Goal: Information Seeking & Learning: Learn about a topic

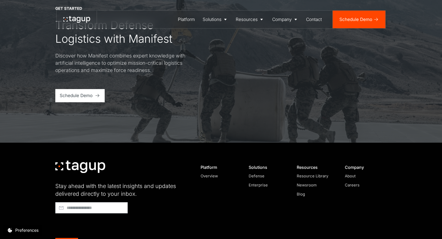
scroll to position [2097, 0]
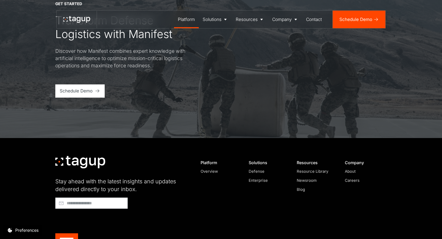
click at [188, 17] on div "Platform" at bounding box center [186, 19] width 17 height 7
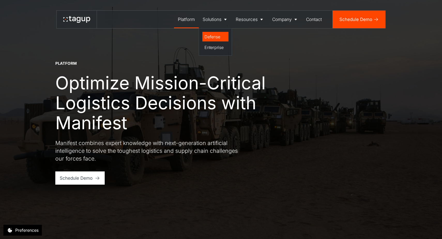
click at [214, 34] on div "Defense" at bounding box center [215, 37] width 22 height 6
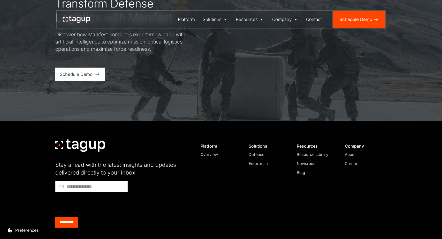
scroll to position [1930, 0]
